Goal: Information Seeking & Learning: Learn about a topic

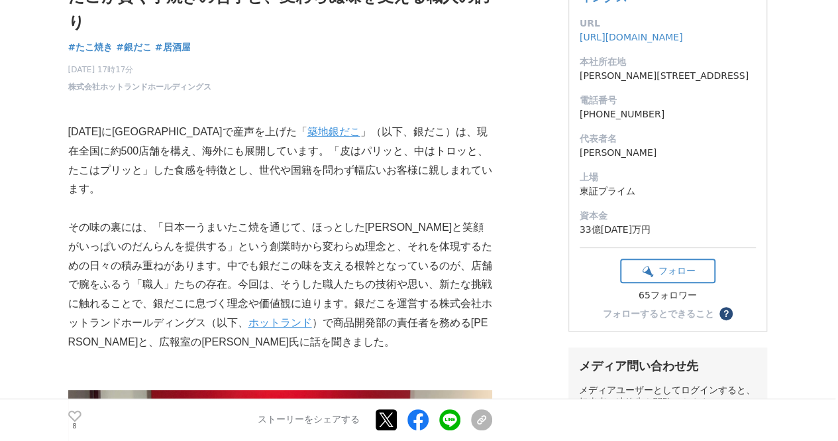
scroll to position [150, 0]
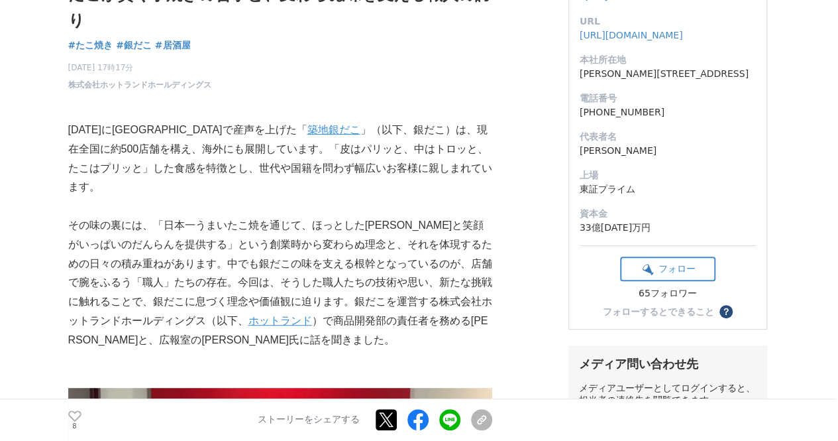
click at [392, 170] on p "[DATE]に[GEOGRAPHIC_DATA]で産声を上げた「 築地銀だこ 」（以下、銀だこ）は、現在全国に約500店舗を構え、海外にも展開しています。「皮…" at bounding box center [280, 159] width 424 height 76
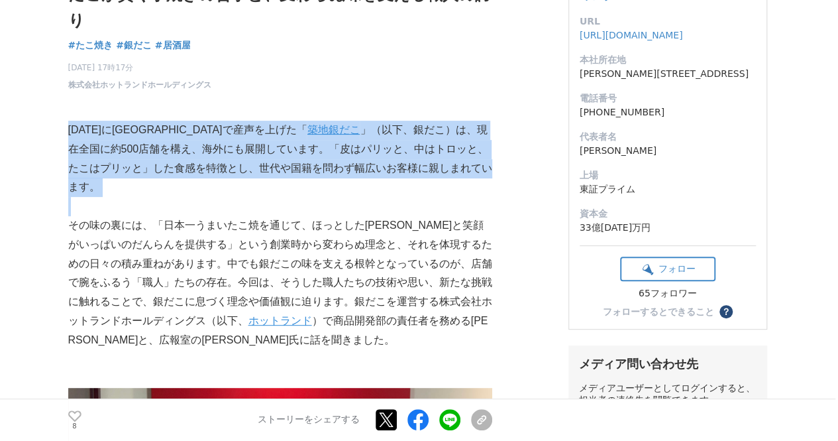
click at [392, 170] on p "[DATE]に[GEOGRAPHIC_DATA]で産声を上げた「 築地銀だこ 」（以下、銀だこ）は、現在全国に約500店舗を構え、海外にも展開しています。「皮…" at bounding box center [280, 159] width 424 height 76
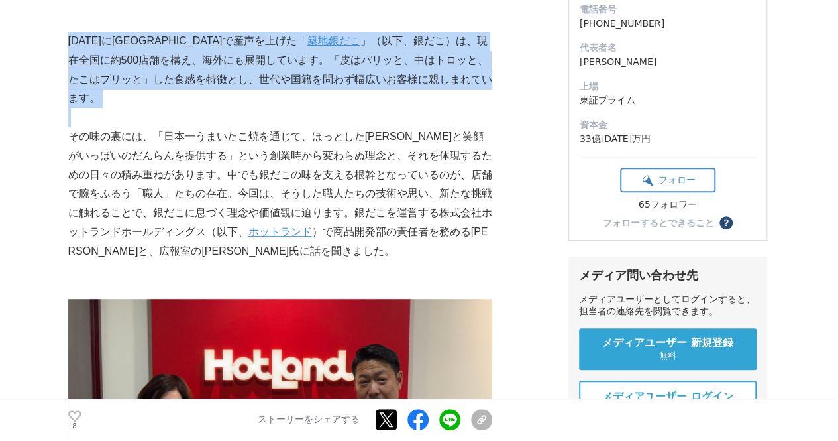
scroll to position [241, 0]
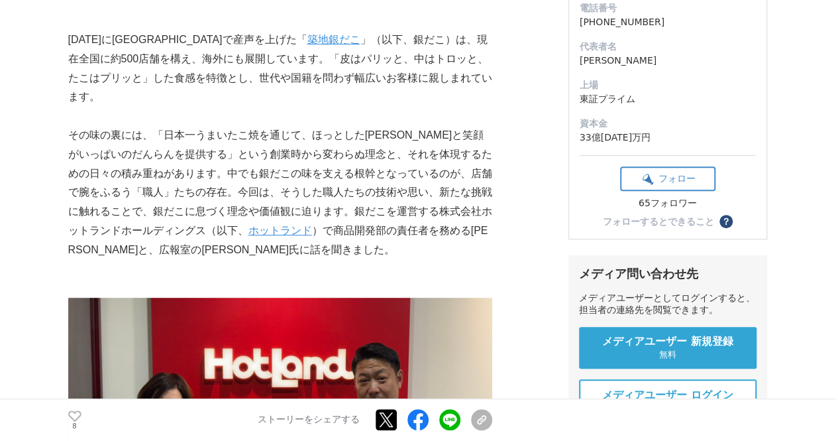
click at [392, 170] on p "その味の裏には、「日本一うまいたこ焼を通じて、ほっとした[PERSON_NAME]と笑顔がいっぱいのだんらんを提供する」という創業時から変わらぬ理念と、それを…" at bounding box center [280, 193] width 424 height 134
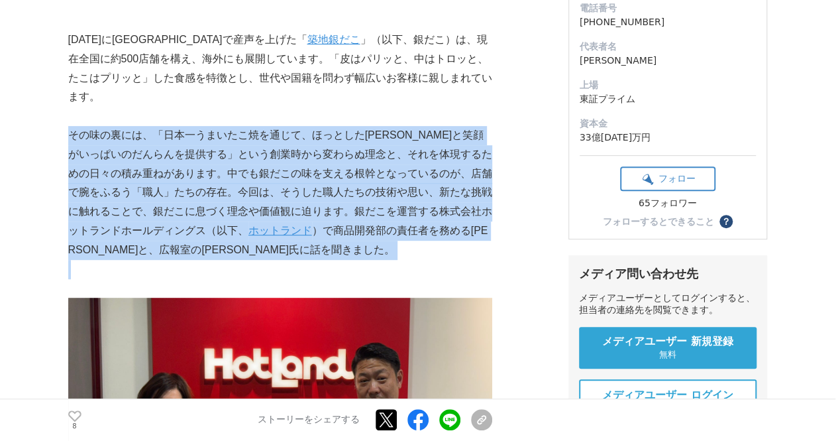
click at [392, 170] on p "その味の裏には、「日本一うまいたこ焼を通じて、ほっとした[PERSON_NAME]と笑顔がいっぱいのだんらんを提供する」という創業時から変わらぬ理念と、それを…" at bounding box center [280, 193] width 424 height 134
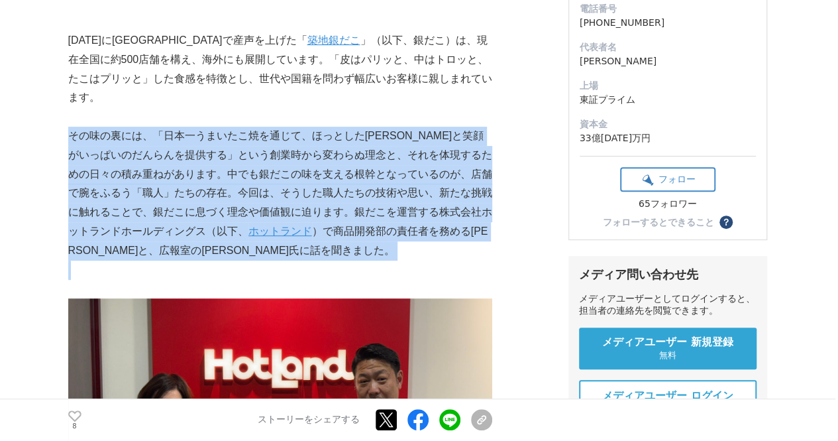
scroll to position [204, 0]
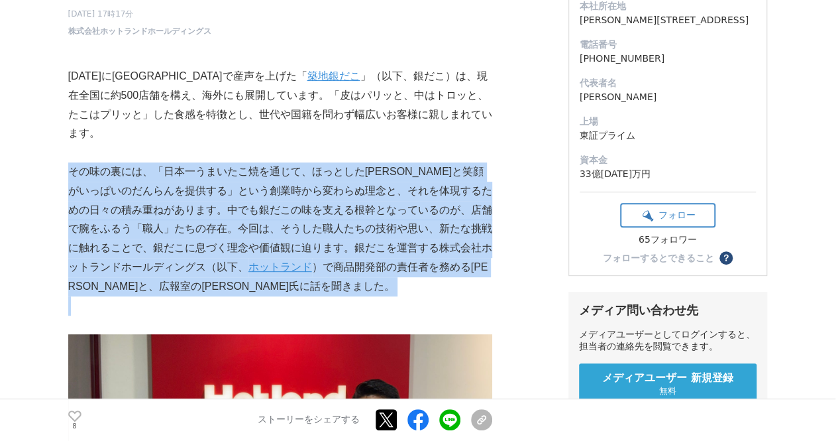
click at [392, 170] on p "その味の裏には、「日本一うまいたこ焼を通じて、ほっとした[PERSON_NAME]と笑顔がいっぱいのだんらんを提供する」という創業時から変わらぬ理念と、それを…" at bounding box center [280, 229] width 424 height 134
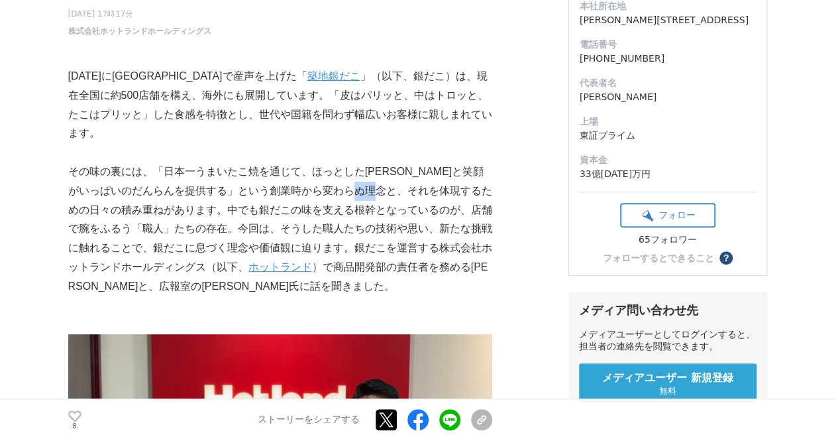
click at [392, 170] on p "その味の裏には、「日本一うまいたこ焼を通じて、ほっとした[PERSON_NAME]と笑顔がいっぱいのだんらんを提供する」という創業時から変わらぬ理念と、それを…" at bounding box center [280, 229] width 424 height 134
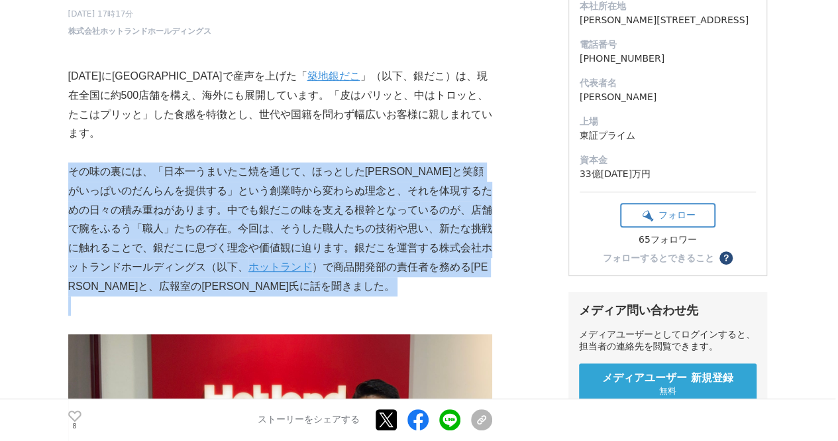
click at [392, 170] on p "その味の裏には、「日本一うまいたこ焼を通じて、ほっとした[PERSON_NAME]と笑顔がいっぱいのだんらんを提供する」という創業時から変わらぬ理念と、それを…" at bounding box center [280, 229] width 424 height 134
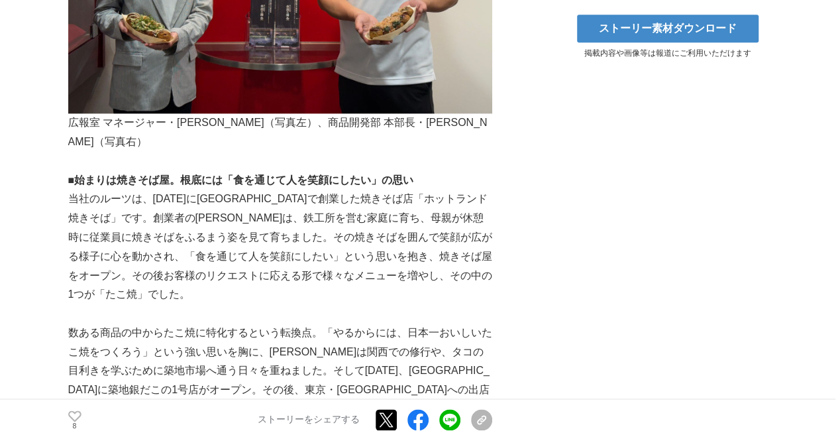
scroll to position [748, 0]
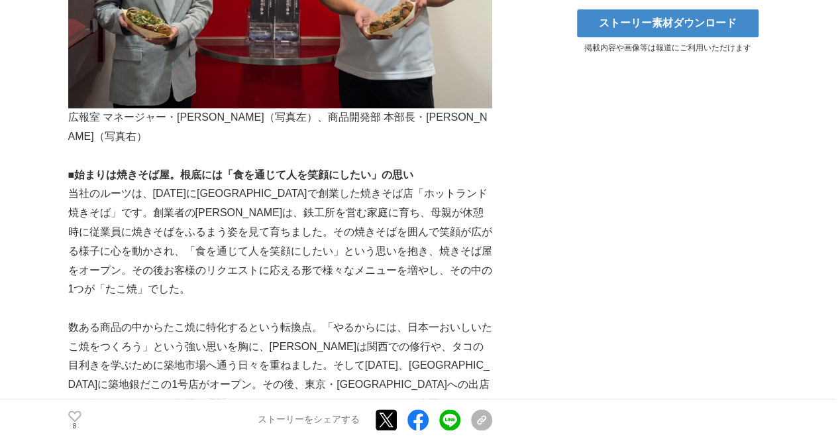
click at [392, 184] on p "当社のルーツは、[DATE]に[GEOGRAPHIC_DATA]で創業した焼きそば店「ホットランド焼きそば」です。創業者の[PERSON_NAME]は、鉄工所…" at bounding box center [280, 241] width 424 height 115
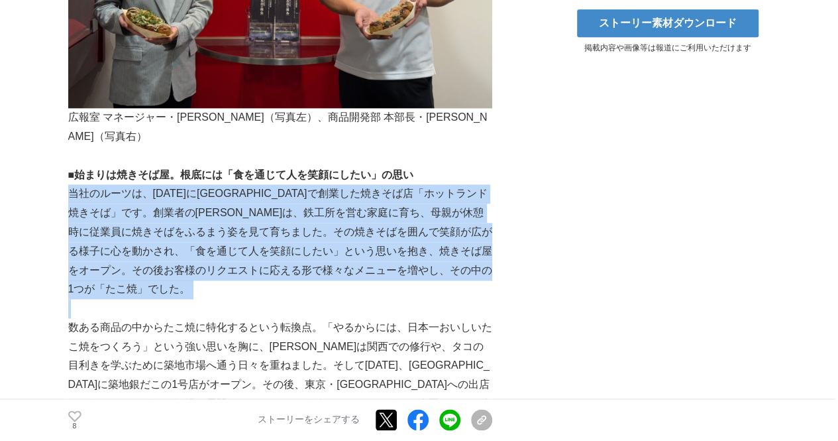
click at [392, 184] on p "当社のルーツは、[DATE]に[GEOGRAPHIC_DATA]で創業した焼きそば店「ホットランド焼きそば」です。創業者の[PERSON_NAME]は、鉄工所…" at bounding box center [280, 241] width 424 height 115
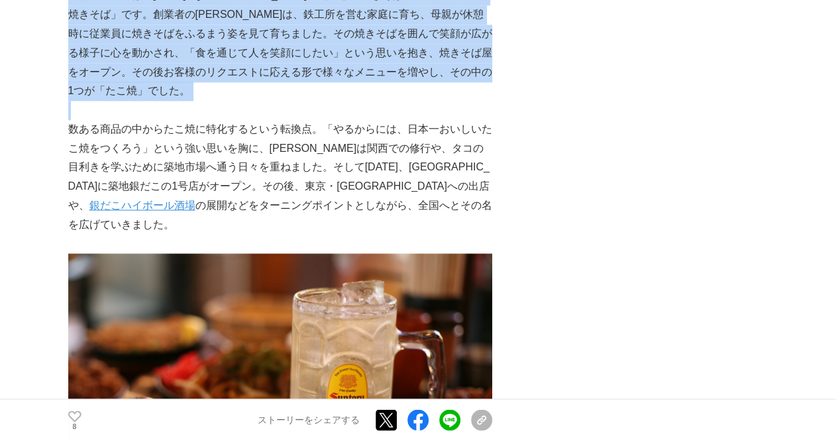
scroll to position [947, 0]
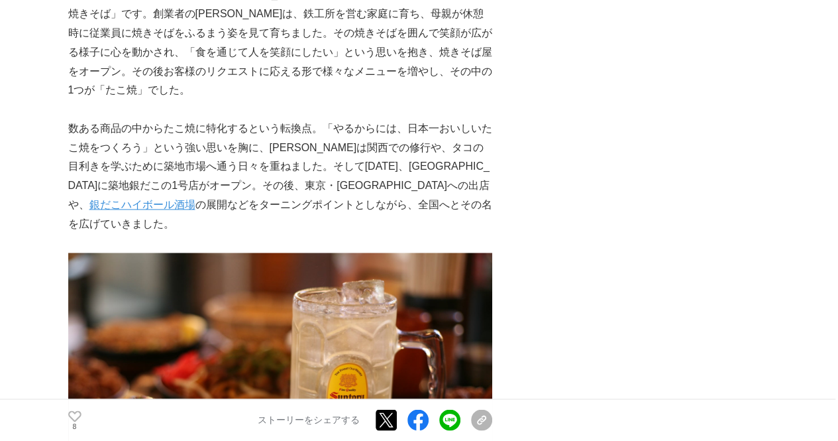
click at [395, 119] on p "数ある商品の中からたこ焼に特化するという転換点。「やるからには、日本一おいしいたこ焼をつくろう」という強い思いを胸に、[PERSON_NAME]は関西での修行…" at bounding box center [280, 176] width 424 height 115
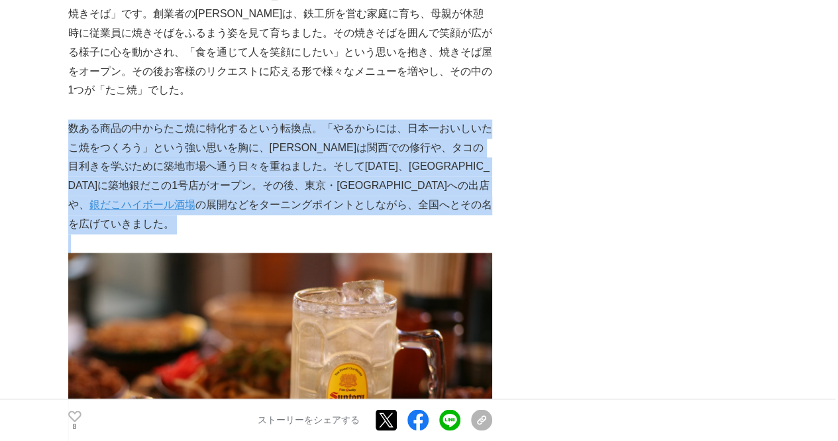
click at [395, 119] on p "数ある商品の中からたこ焼に特化するという転換点。「やるからには、日本一おいしいたこ焼をつくろう」という強い思いを胸に、[PERSON_NAME]は関西での修行…" at bounding box center [280, 176] width 424 height 115
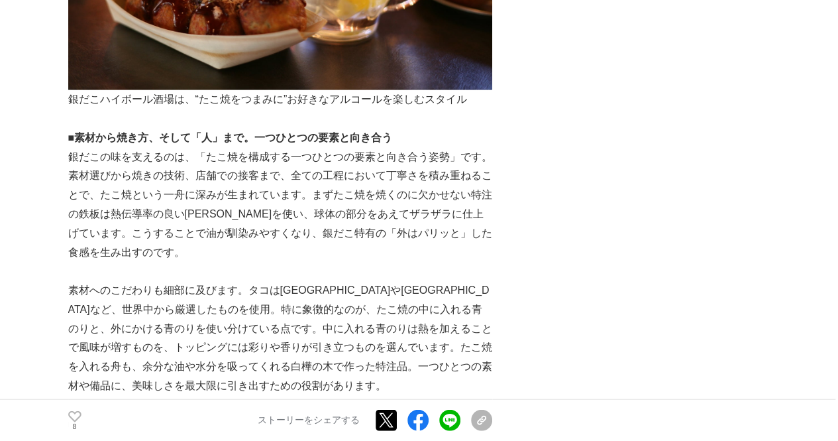
scroll to position [1393, 0]
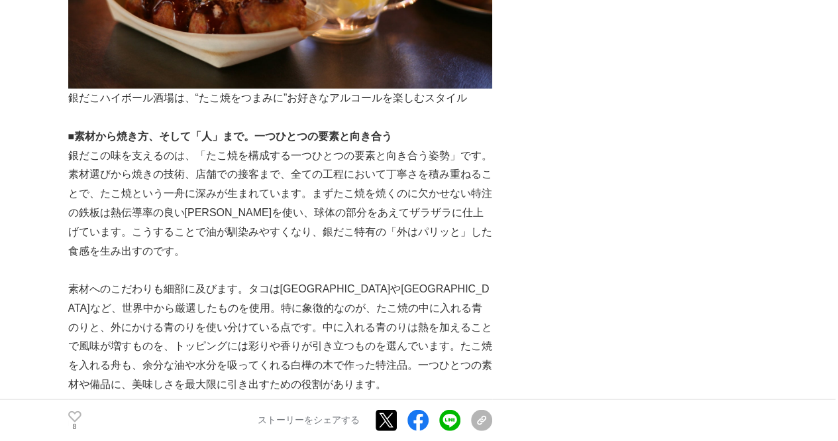
click at [395, 146] on p "銀だこの味を支えるのは、「たこ焼を構成する一つひとつの要素と向き合う姿勢」です。素材選びから焼きの技術、店舗での接客まで、全ての工程において丁寧さを積み重ねる…" at bounding box center [280, 203] width 424 height 115
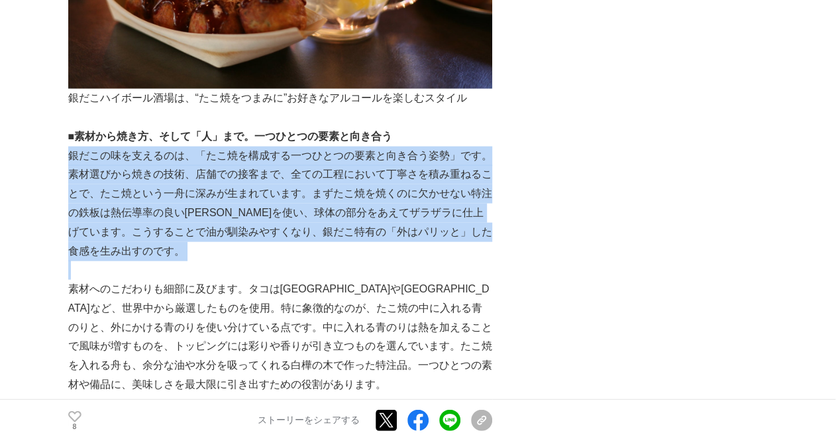
click at [395, 146] on p "銀だこの味を支えるのは、「たこ焼を構成する一つひとつの要素と向き合う姿勢」です。素材選びから焼きの技術、店舗での接客まで、全ての工程において丁寧さを積み重ねる…" at bounding box center [280, 203] width 424 height 115
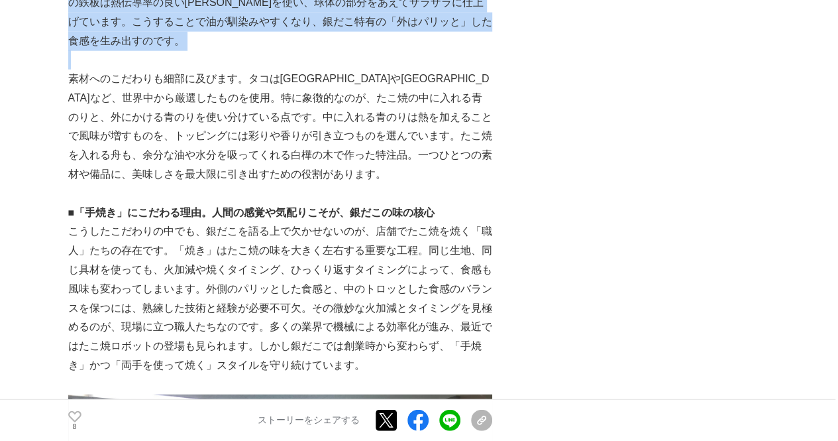
scroll to position [1604, 0]
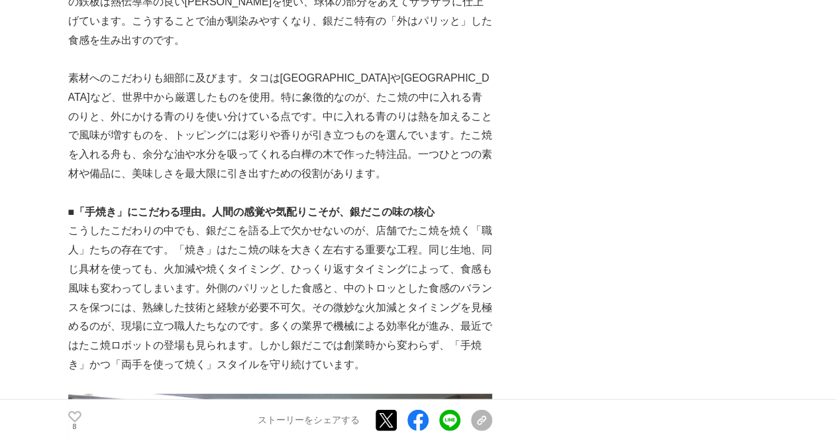
click at [395, 111] on p "素材へのこだわりも細部に及びます。タコは[GEOGRAPHIC_DATA]や[GEOGRAPHIC_DATA]など、世界中から厳選したものを使用。特に象徴的な…" at bounding box center [280, 126] width 424 height 115
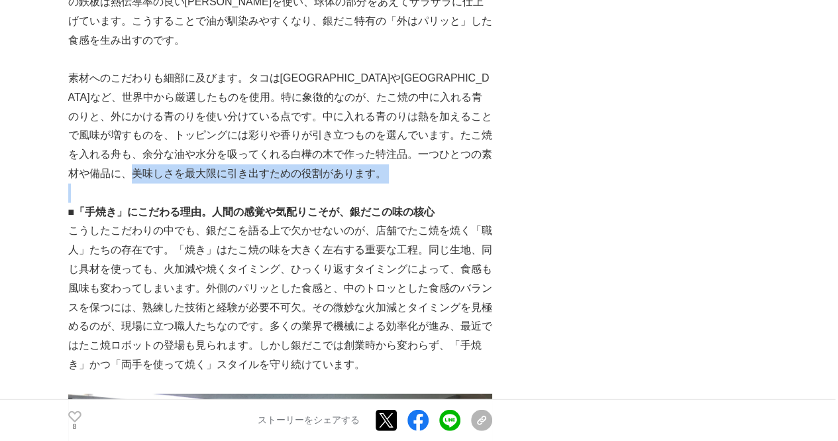
click at [395, 111] on p "素材へのこだわりも細部に及びます。タコは[GEOGRAPHIC_DATA]や[GEOGRAPHIC_DATA]など、世界中から厳選したものを使用。特に象徴的な…" at bounding box center [280, 126] width 424 height 115
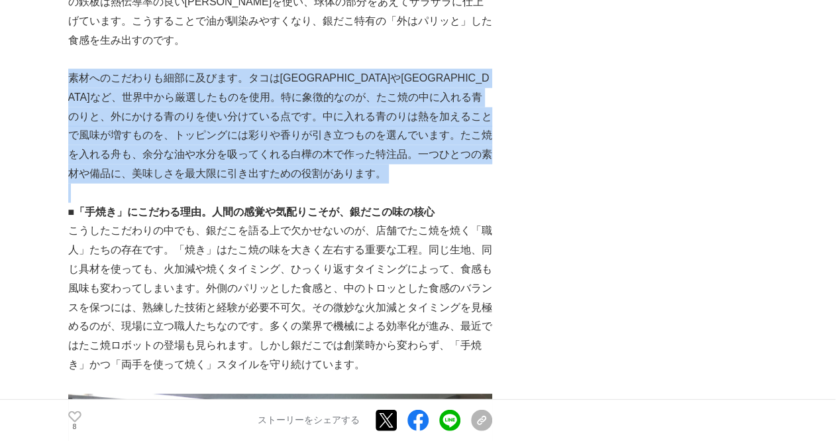
click at [395, 111] on p "素材へのこだわりも細部に及びます。タコは[GEOGRAPHIC_DATA]や[GEOGRAPHIC_DATA]など、世界中から厳選したものを使用。特に象徴的な…" at bounding box center [280, 126] width 424 height 115
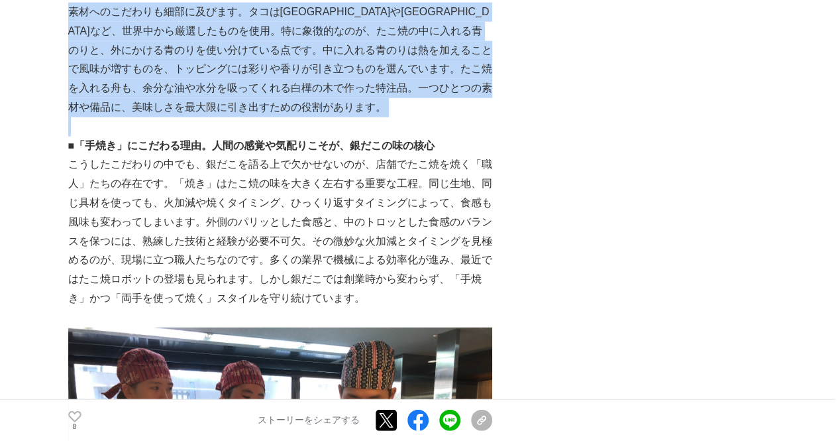
scroll to position [1682, 0]
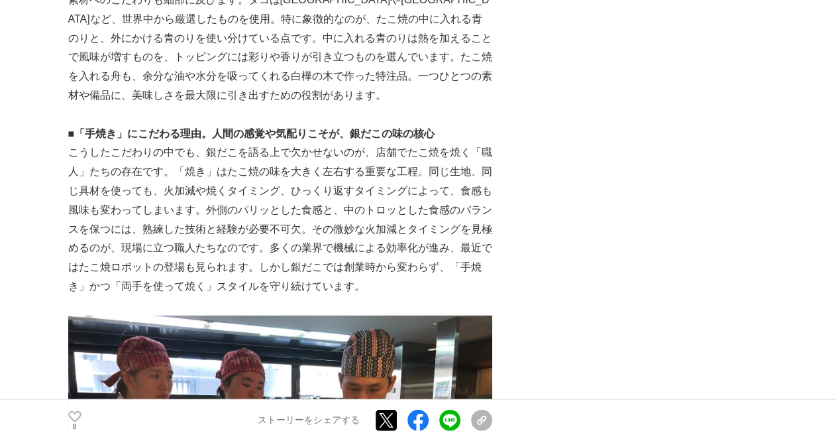
click at [395, 143] on p "こうしたこだわりの中でも、銀だこを語る上で欠かせないのが、店舗でたこ焼を焼く「職人」たちの存在です。「焼き」はたこ焼の味を大きく左右する重要な工程。同じ生地、…" at bounding box center [280, 219] width 424 height 152
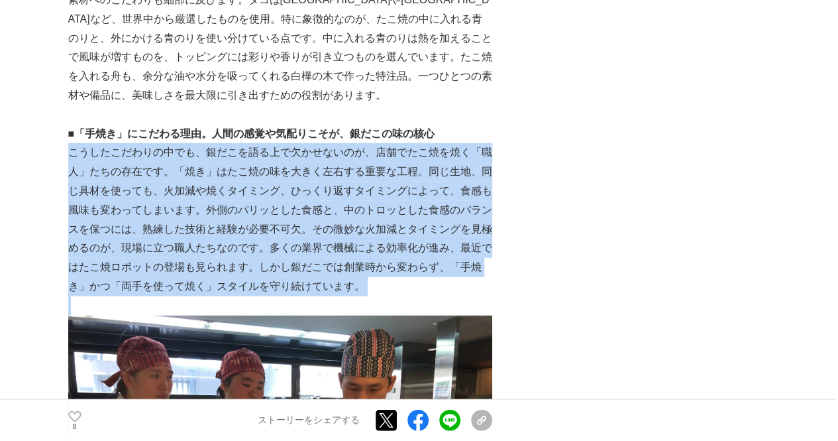
click at [395, 143] on p "こうしたこだわりの中でも、銀だこを語る上で欠かせないのが、店舗でたこ焼を焼く「職人」たちの存在です。「焼き」はたこ焼の味を大きく左右する重要な工程。同じ生地、…" at bounding box center [280, 219] width 424 height 152
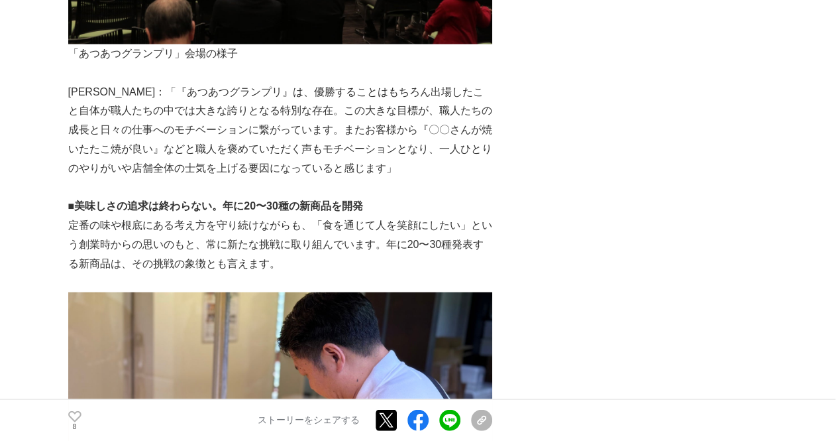
scroll to position [3816, 0]
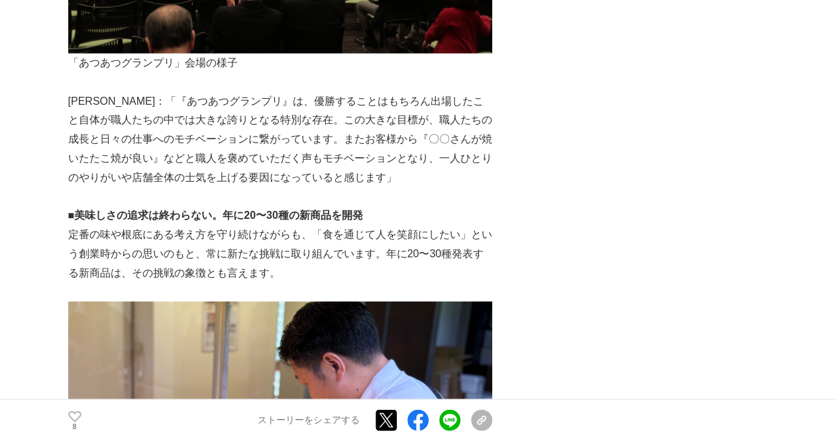
click at [395, 187] on p at bounding box center [280, 196] width 424 height 19
click at [380, 92] on p "[PERSON_NAME]：「『あつあつグランプリ』は、優勝することはもちろん出場したこと自体が職人たちの中では大きな誇りとなる特別な存在。この大きな目標が、…" at bounding box center [280, 139] width 424 height 95
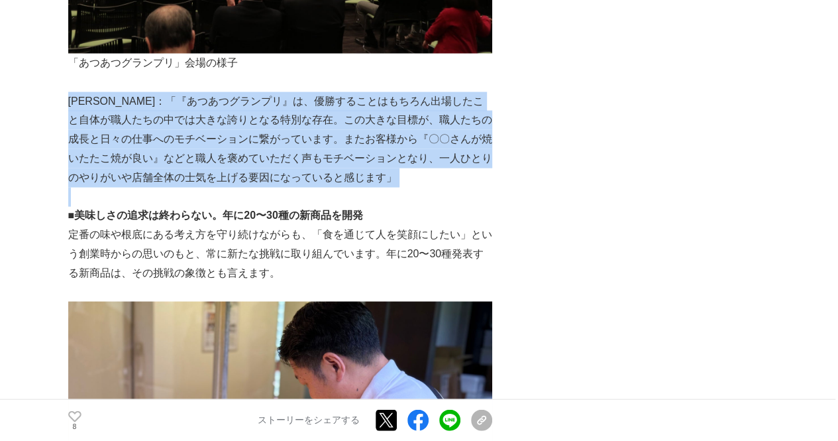
click at [380, 92] on p "[PERSON_NAME]：「『あつあつグランプリ』は、優勝することはもちろん出場したこと自体が職人たちの中では大きな誇りとなる特別な存在。この大きな目標が、…" at bounding box center [280, 139] width 424 height 95
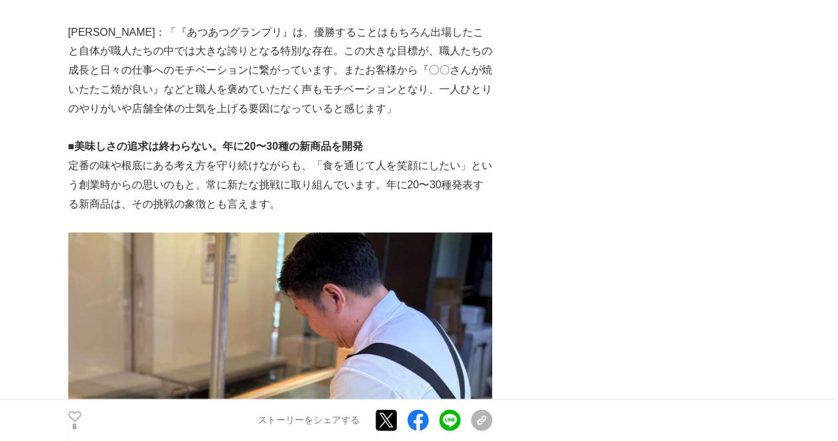
click at [380, 156] on p "定番の味や根底にある考え方を守り続けながらも、「食を通じて人を笑顔にしたい」という創業時からの思いのもと、常に新たな挑戦に取り組んでいます。年に20〜30種発…" at bounding box center [280, 184] width 424 height 57
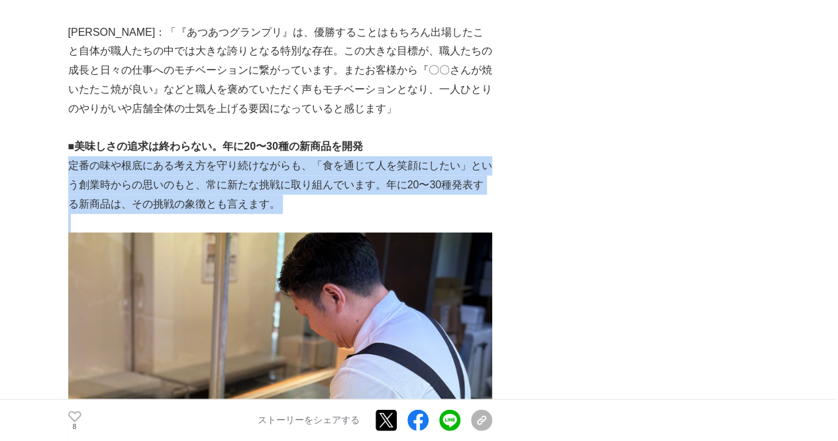
click at [380, 156] on p "定番の味や根底にある考え方を守り続けながらも、「食を通じて人を笑顔にしたい」という創業時からの思いのもと、常に新たな挑戦に取り組んでいます。年に20〜30種発…" at bounding box center [280, 184] width 424 height 57
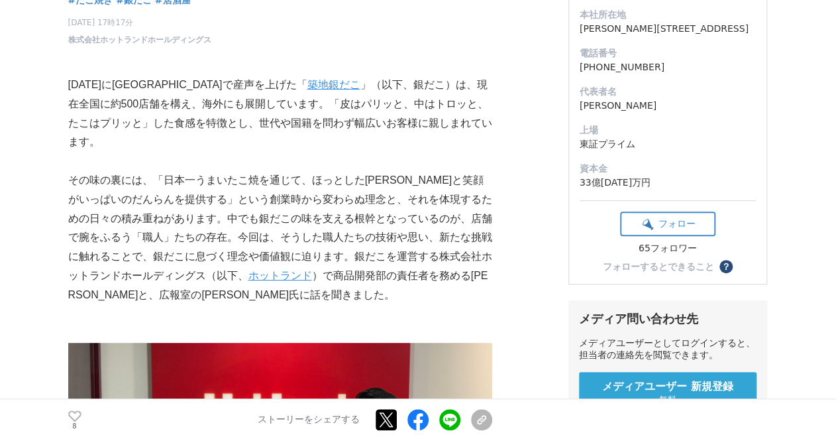
scroll to position [226, 0]
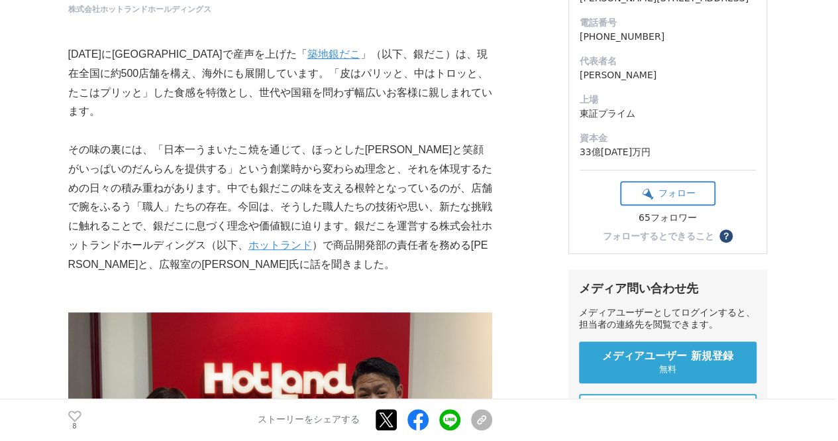
click at [270, 89] on p "[DATE]に[GEOGRAPHIC_DATA]で産声を上げた「 築地銀だこ 」（以下、銀だこ）は、現在全国に約500店舗を構え、海外にも展開しています。「皮…" at bounding box center [280, 83] width 424 height 76
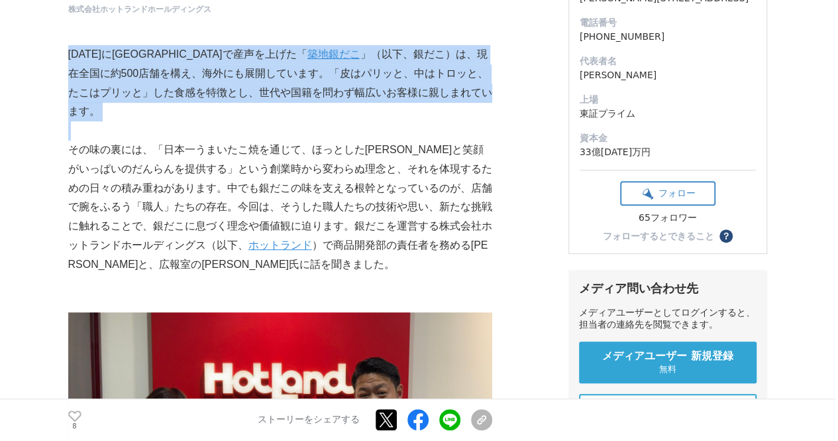
click at [270, 89] on p "[DATE]に[GEOGRAPHIC_DATA]で産声を上げた「 築地銀だこ 」（以下、銀だこ）は、現在全国に約500店舗を構え、海外にも展開しています。「皮…" at bounding box center [280, 83] width 424 height 76
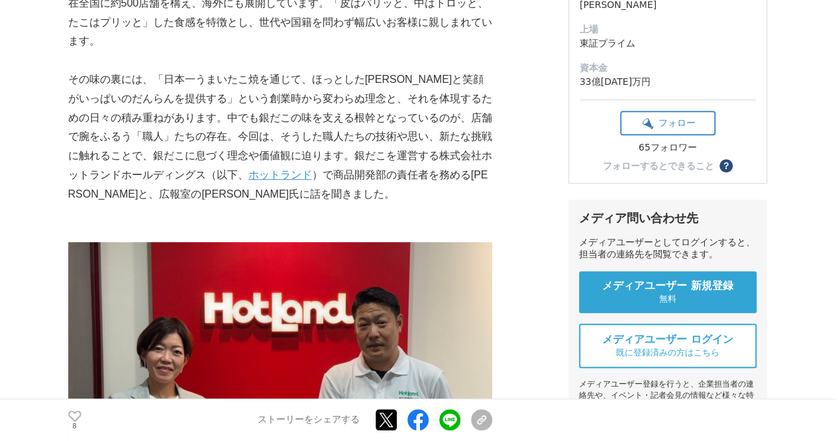
scroll to position [297, 0]
